Goal: Task Accomplishment & Management: Manage account settings

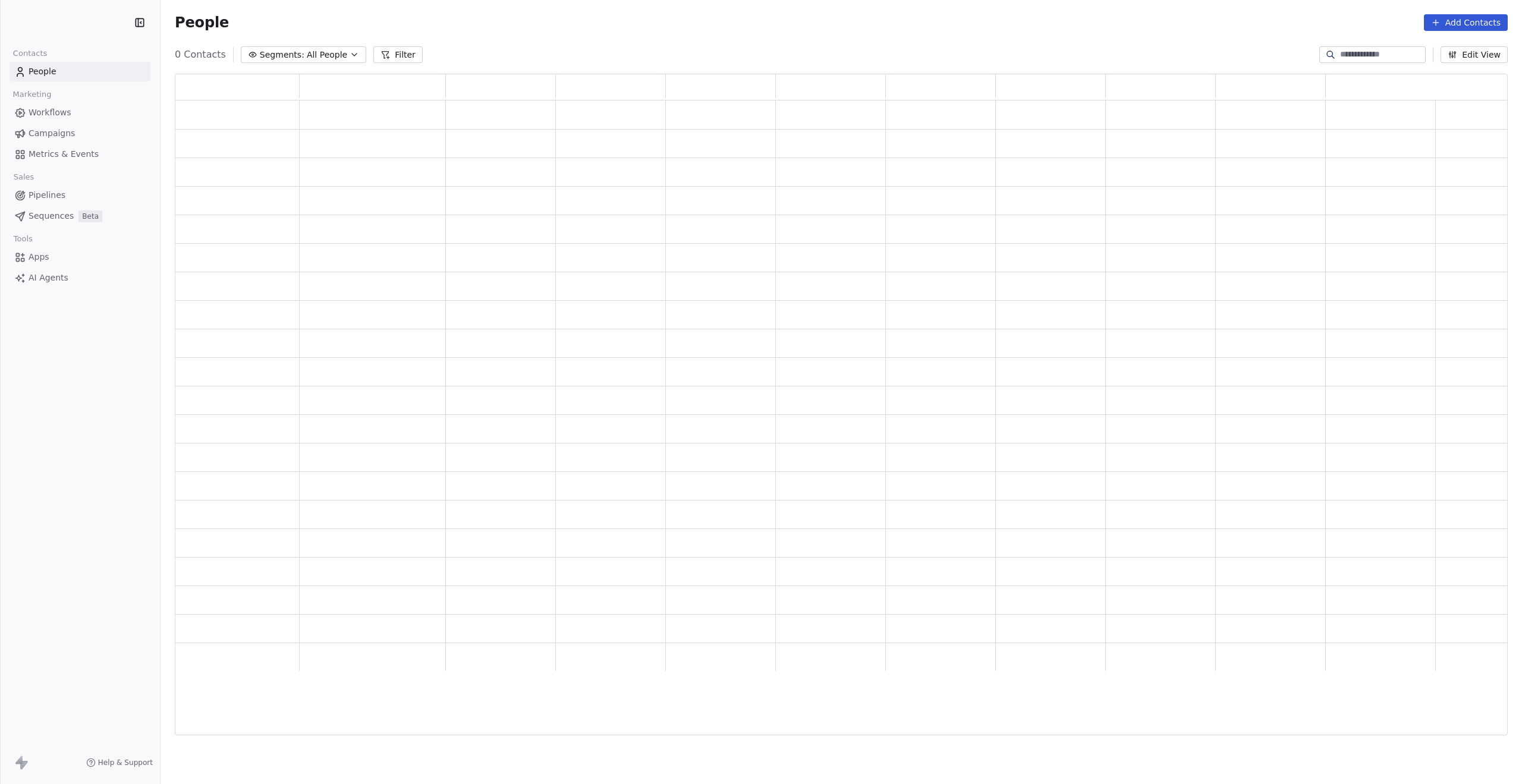
scroll to position [652, 1324]
click at [48, 191] on span "Pipelines" at bounding box center [47, 195] width 37 height 13
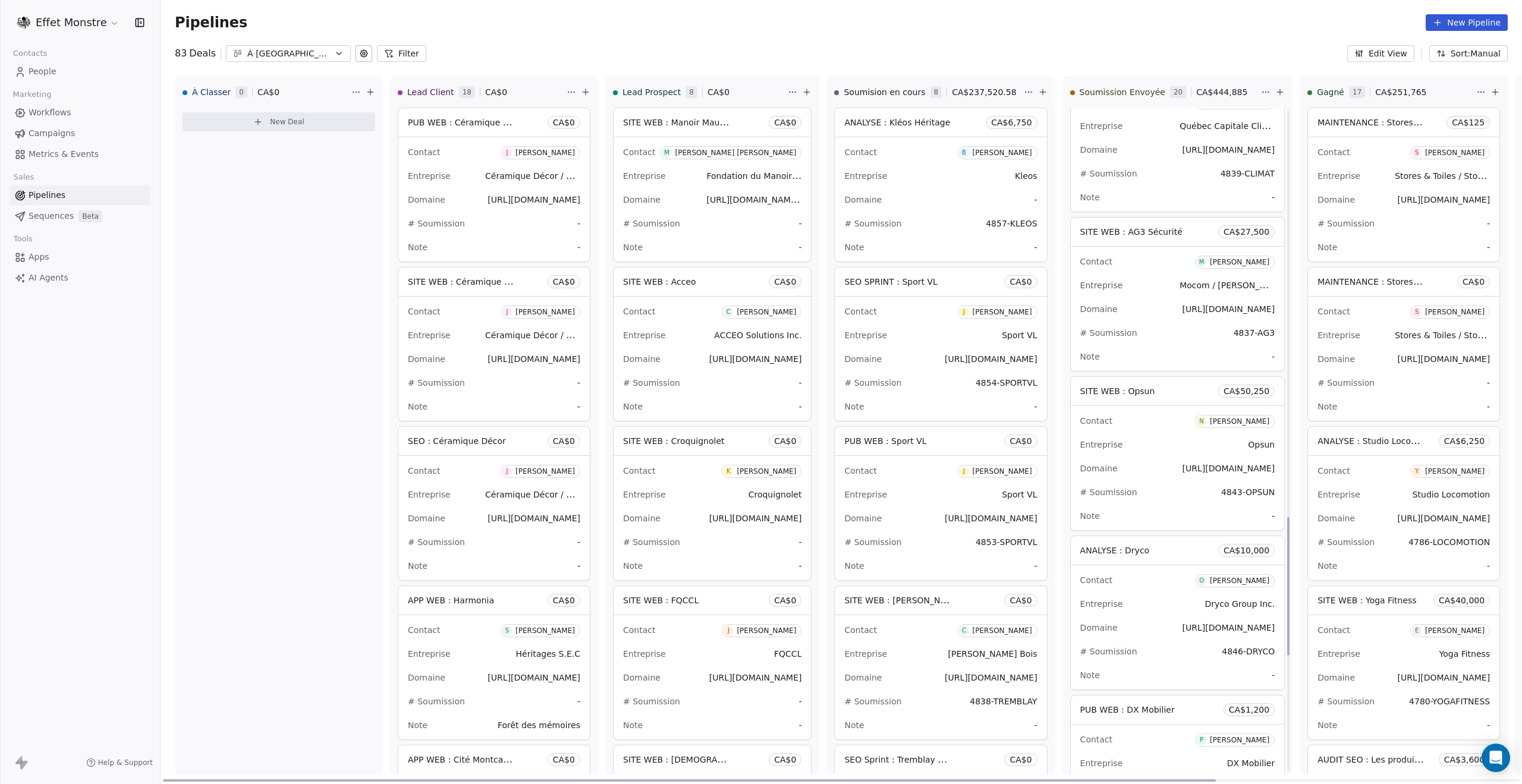
scroll to position [2140, 0]
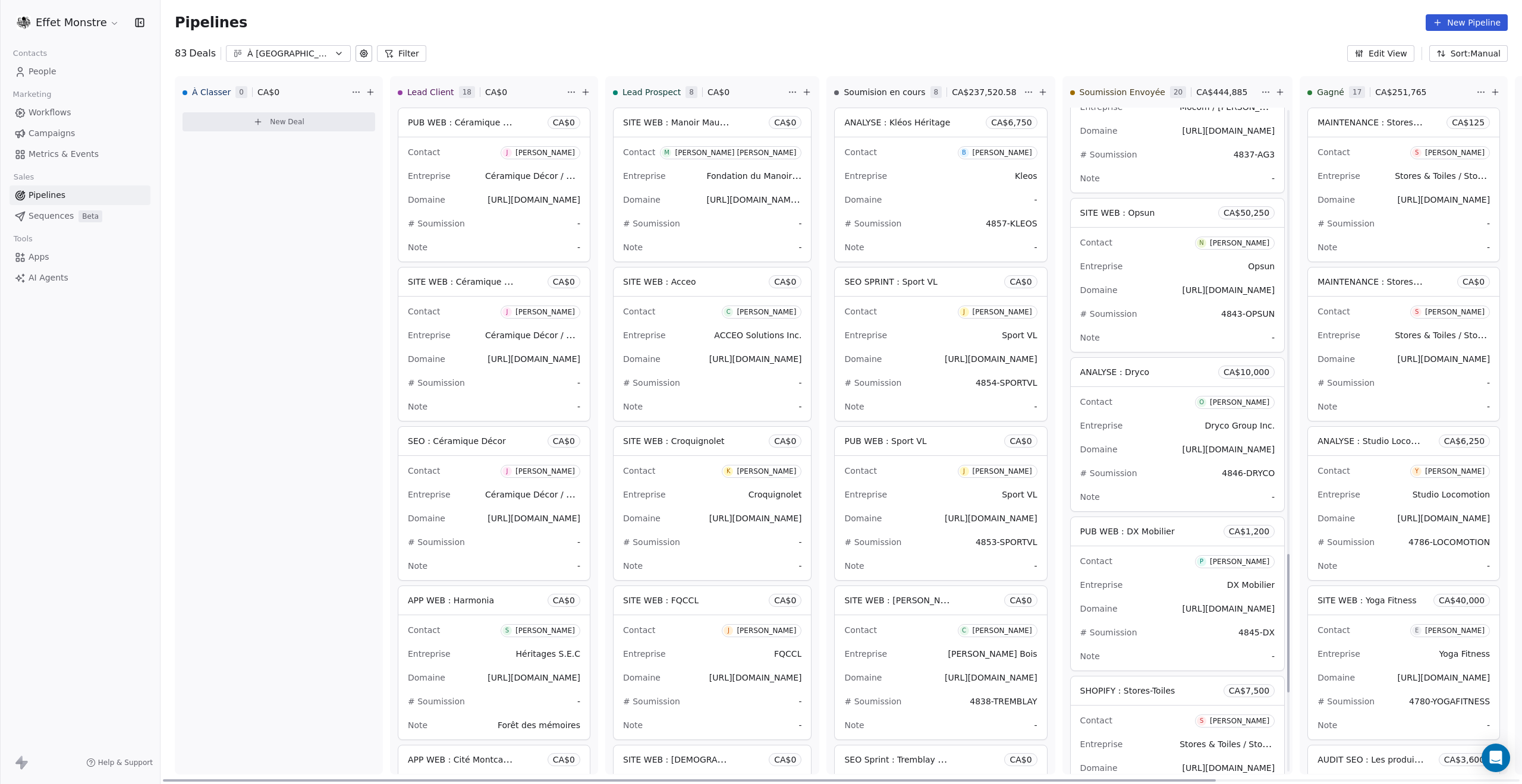
click at [1153, 423] on div "Entreprise Dryco Group Inc." at bounding box center [1177, 426] width 195 height 19
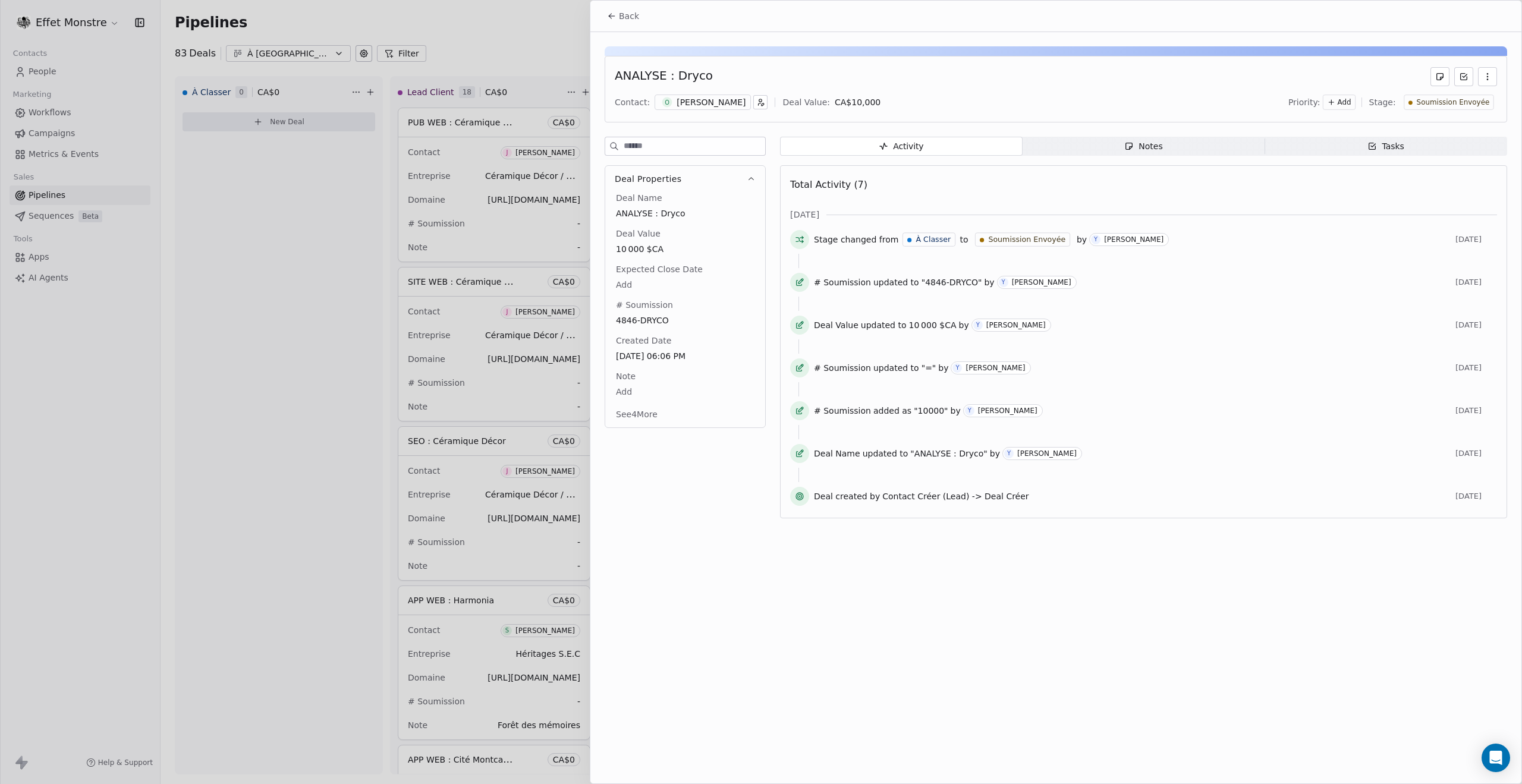
click at [1434, 90] on div "ANALYSE : Dryco Contact: O [PERSON_NAME] Deal Value: CA$ 10,000 Priority: Add S…" at bounding box center [1056, 89] width 903 height 67
click at [1436, 101] on span "Soumission Envoyée" at bounding box center [1453, 102] width 73 height 10
click at [1399, 255] on span "À Relancer" at bounding box center [1412, 260] width 44 height 12
click at [1466, 98] on span "À Relancer" at bounding box center [1473, 102] width 38 height 10
click at [1419, 237] on span "Perdu" at bounding box center [1419, 240] width 24 height 12
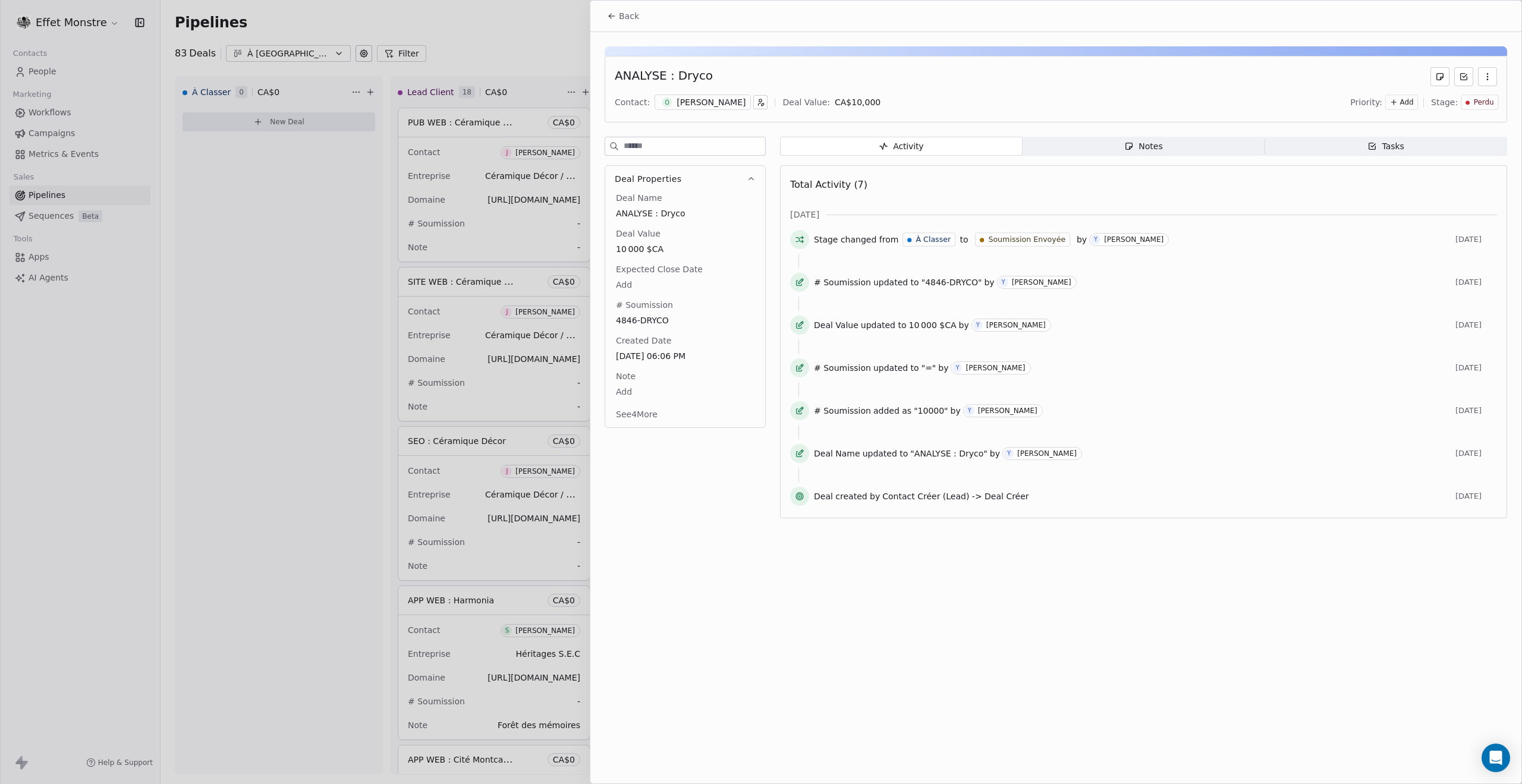
click at [222, 348] on div at bounding box center [761, 392] width 1522 height 784
